Goal: Navigation & Orientation: Find specific page/section

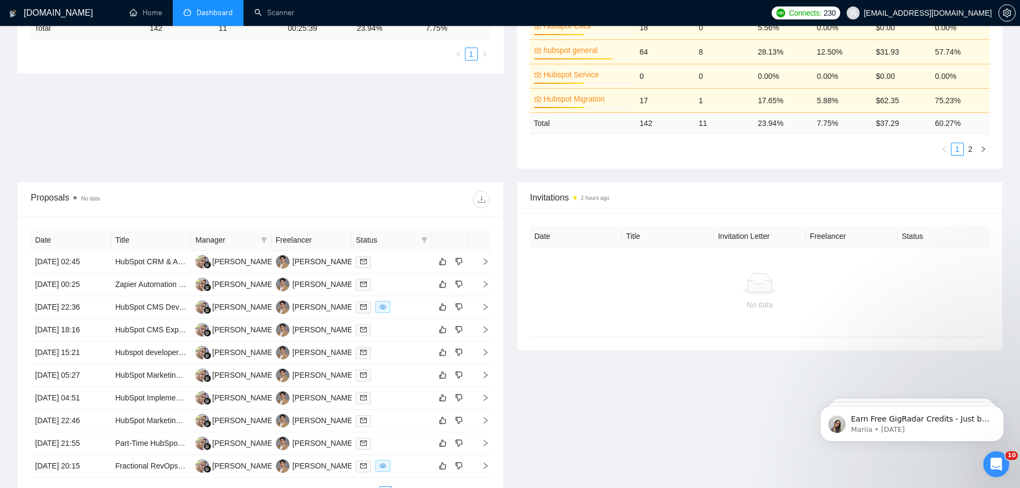
scroll to position [385, 0]
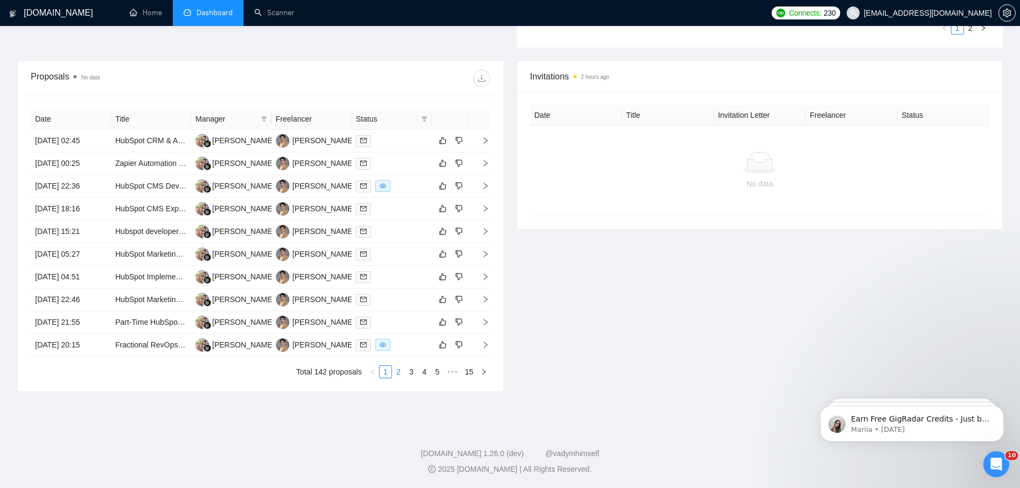
click at [399, 376] on link "2" at bounding box center [399, 372] width 12 height 12
click at [383, 371] on link "1" at bounding box center [386, 372] width 12 height 12
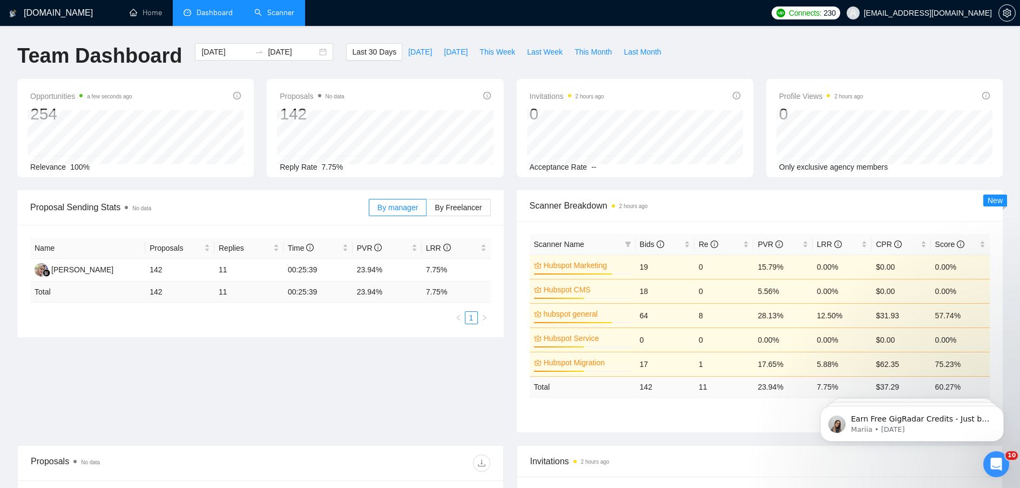
click at [280, 10] on link "Scanner" at bounding box center [274, 12] width 40 height 9
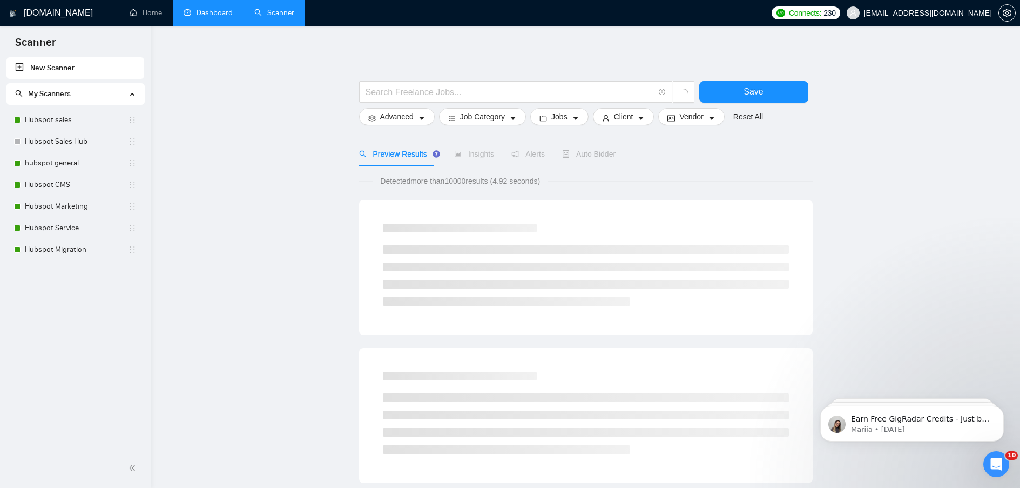
click at [217, 11] on link "Dashboard" at bounding box center [208, 12] width 49 height 9
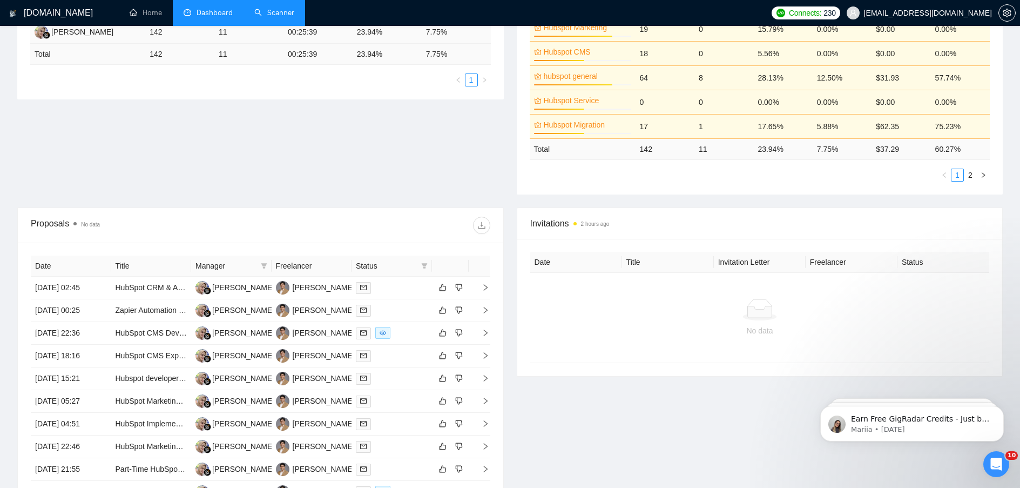
scroll to position [378, 0]
